Goal: Communication & Community: Answer question/provide support

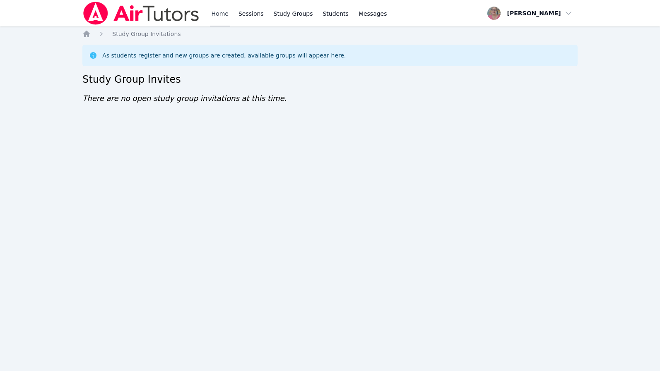
click at [222, 11] on link "Home" at bounding box center [220, 13] width 20 height 27
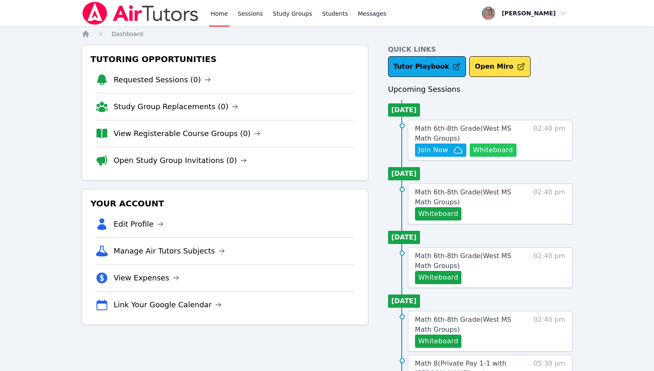
click at [498, 147] on button "Whiteboard" at bounding box center [493, 150] width 47 height 13
click at [453, 152] on icon "button" at bounding box center [458, 150] width 10 height 10
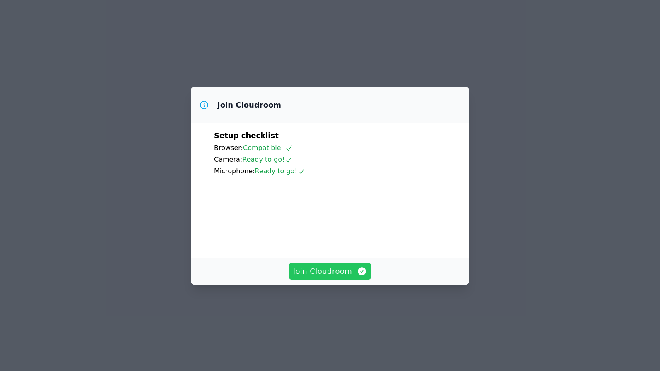
click at [324, 280] on button "Join Cloudroom" at bounding box center [330, 271] width 82 height 17
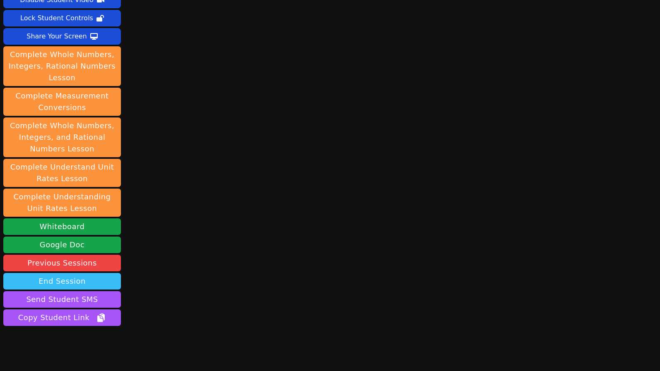
scroll to position [69, 0]
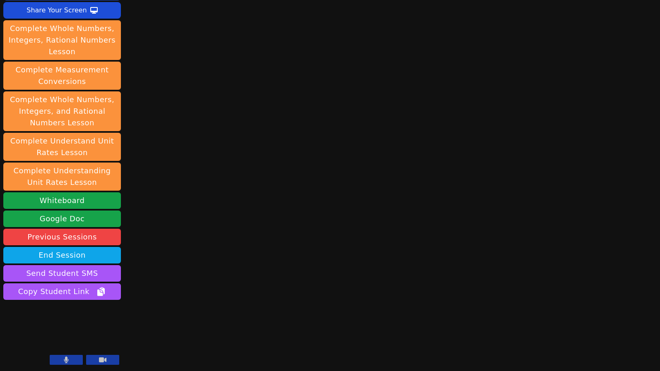
drag, startPoint x: 163, startPoint y: 62, endPoint x: 188, endPoint y: 50, distance: 27.6
click at [163, 61] on div "Session starts in 00:04:52 Mute Students Disable Student Video Lock Student Con…" at bounding box center [330, 116] width 660 height 371
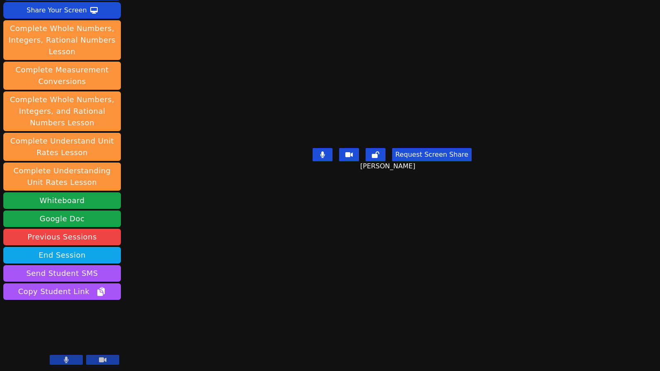
click at [164, 254] on div "Session starts in 00:00:06 Mute Students Disable Student Video Lock Student Con…" at bounding box center [330, 116] width 660 height 371
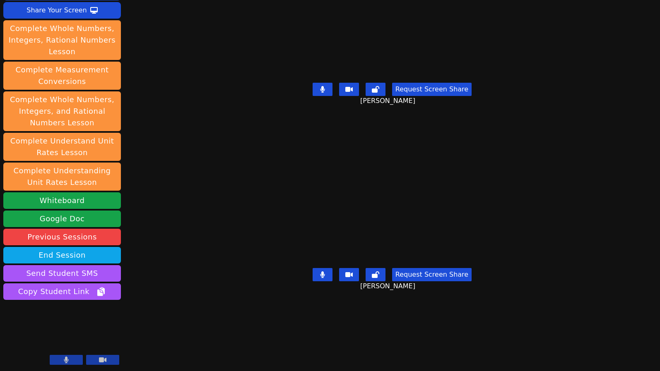
click at [144, 217] on div "Session ends in 00:43:54 Mute Students Disable Student Video Lock Student Contr…" at bounding box center [330, 116] width 660 height 371
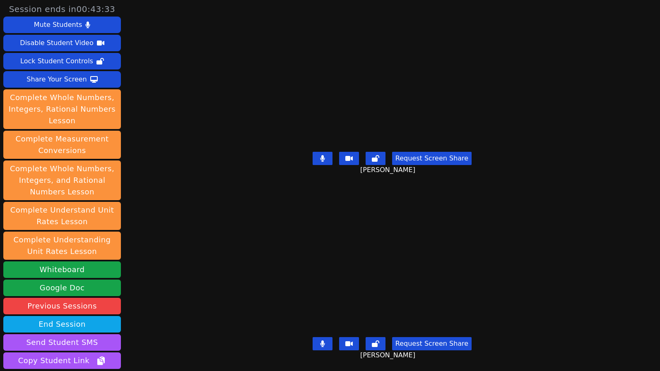
click at [168, 263] on div "Session ends in 00:43:33 Mute Students Disable Student Video Lock Student Contr…" at bounding box center [330, 185] width 660 height 371
click at [155, 288] on div "Session ends in 00:41:01 Mute Students Disable Student Video Lock Student Contr…" at bounding box center [330, 185] width 660 height 371
click at [173, 356] on div "Session ends in 00:36:52 Mute Students Disable Student Video Lock Student Contr…" at bounding box center [330, 185] width 660 height 371
click at [157, 272] on div "Session ends in 00:32:28 Mute Students Disable Student Video Lock Student Contr…" at bounding box center [330, 185] width 660 height 371
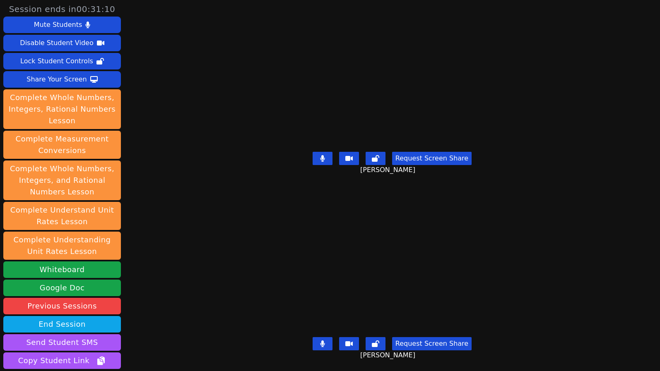
click at [168, 345] on div "Session ends in 00:31:10 Mute Students Disable Student Video Lock Student Contr…" at bounding box center [330, 185] width 660 height 371
click at [180, 274] on div "Session ends in 00:23:56 Mute Students Disable Student Video Lock Student Contr…" at bounding box center [330, 185] width 660 height 371
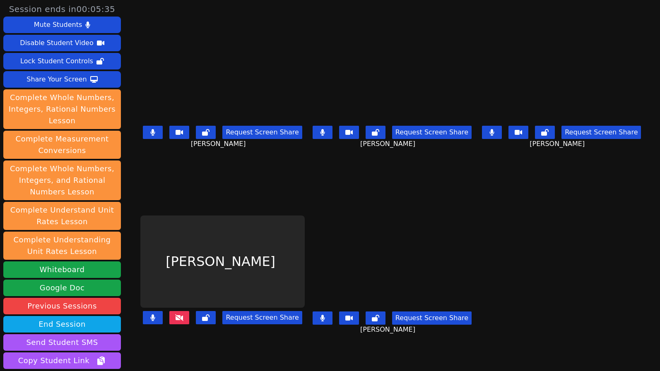
click at [143, 316] on button at bounding box center [153, 317] width 20 height 13
click at [327, 317] on button at bounding box center [323, 318] width 20 height 13
click at [148, 315] on button at bounding box center [153, 317] width 20 height 13
click at [202, 316] on icon at bounding box center [205, 318] width 7 height 7
click at [166, 348] on div "[PERSON_NAME] Request Screen Share" at bounding box center [222, 279] width 164 height 186
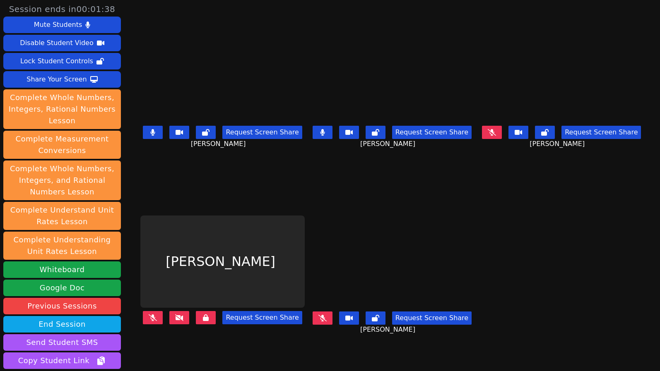
click at [491, 134] on button at bounding box center [492, 132] width 20 height 13
click at [143, 316] on button at bounding box center [153, 317] width 20 height 13
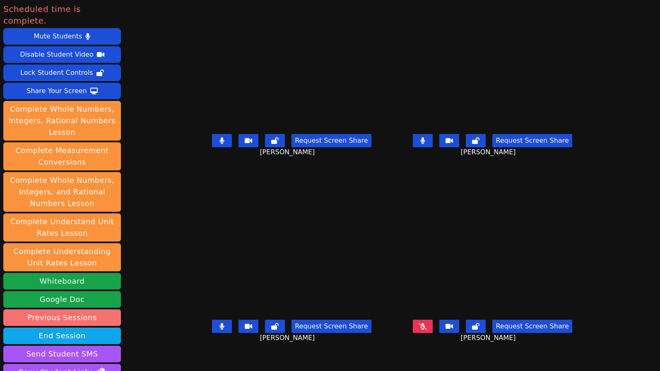
click at [70, 310] on link "Previous Sessions" at bounding box center [62, 318] width 118 height 17
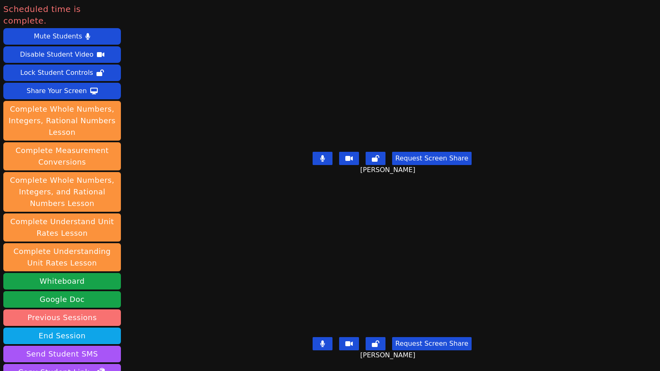
click at [99, 314] on link "Previous Sessions" at bounding box center [62, 318] width 118 height 17
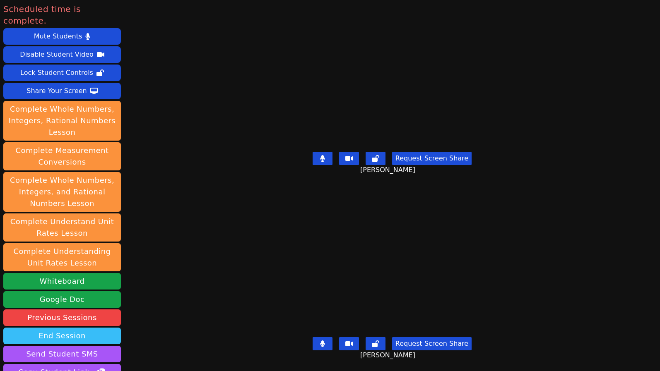
click at [82, 328] on button "End Session" at bounding box center [62, 336] width 118 height 17
